Goal: Information Seeking & Learning: Learn about a topic

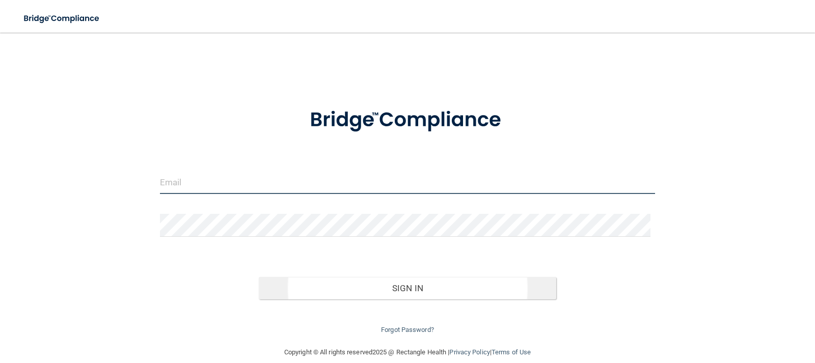
type input "[EMAIL_ADDRESS][DOMAIN_NAME]"
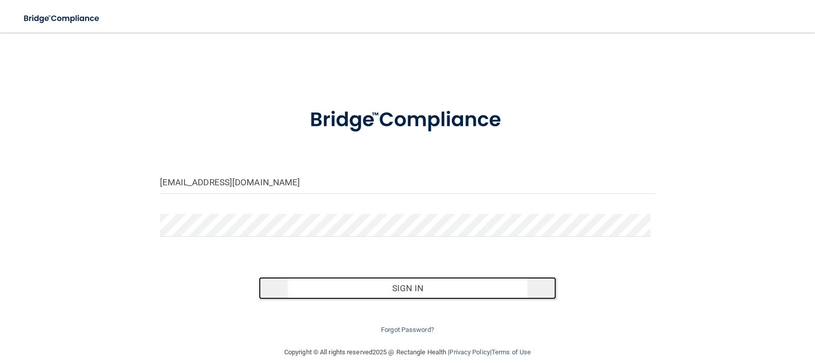
click at [400, 286] on button "Sign In" at bounding box center [408, 288] width 298 height 22
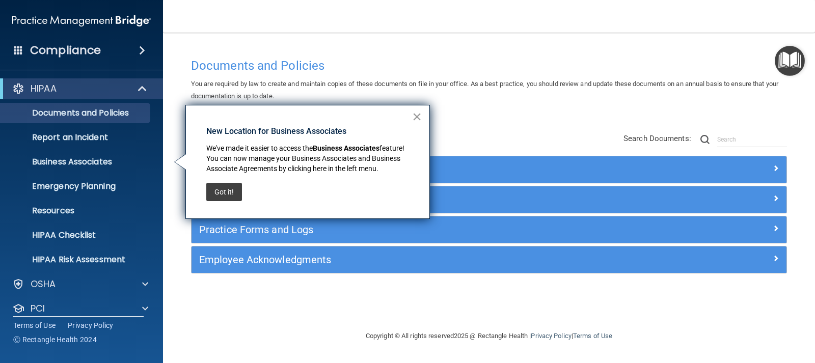
click at [415, 116] on button "×" at bounding box center [417, 117] width 10 height 16
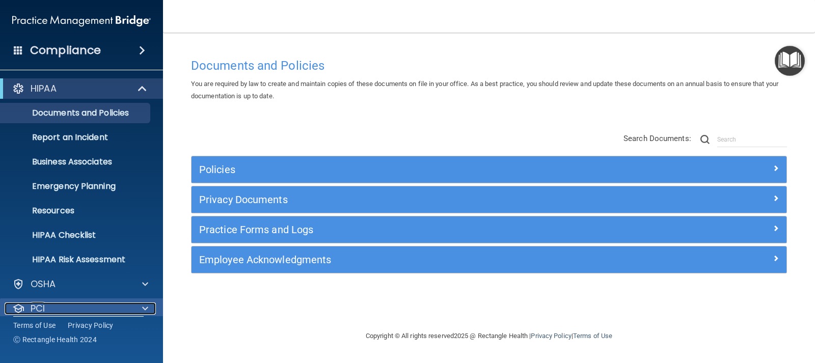
click at [126, 307] on div "PCI" at bounding box center [68, 309] width 126 height 12
click at [33, 310] on p "PCI" at bounding box center [38, 309] width 14 height 12
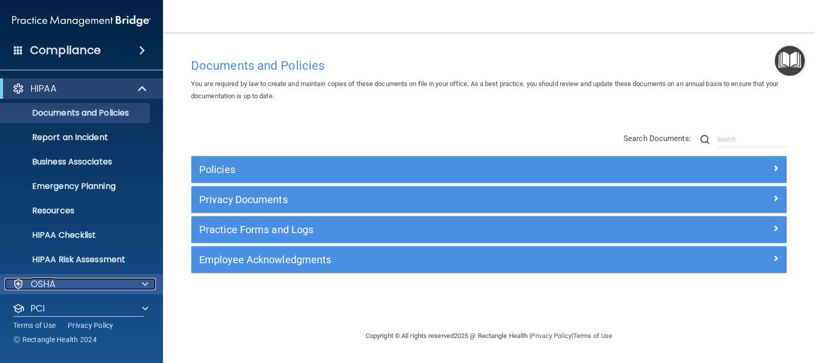
click at [42, 281] on p "OSHA" at bounding box center [43, 284] width 25 height 12
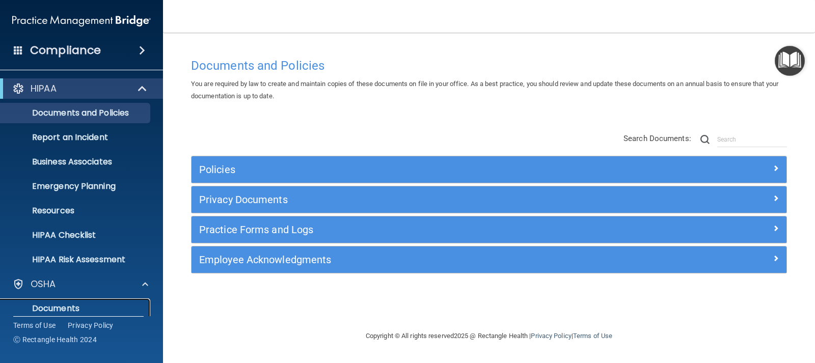
click at [111, 311] on p "Documents" at bounding box center [76, 309] width 139 height 10
